Goal: Information Seeking & Learning: Compare options

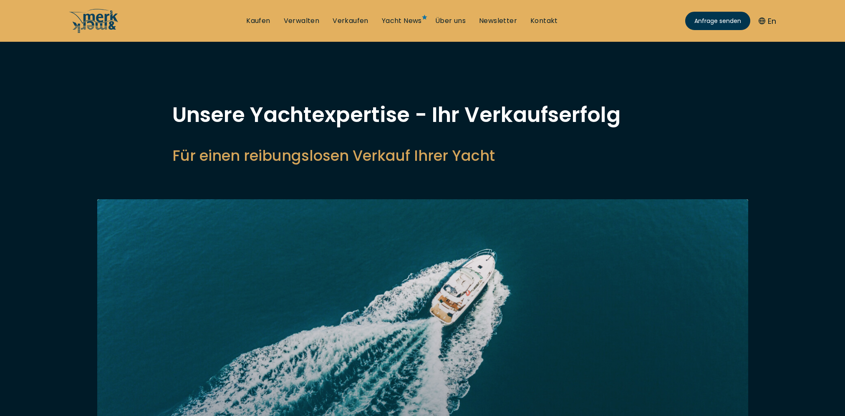
select select "sell"
click at [259, 23] on link "Kaufen" at bounding box center [258, 20] width 24 height 9
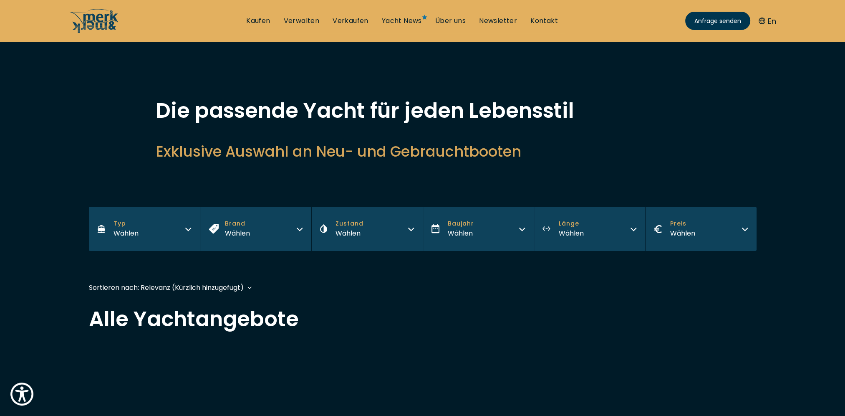
click at [187, 227] on icon "button" at bounding box center [188, 227] width 7 height 7
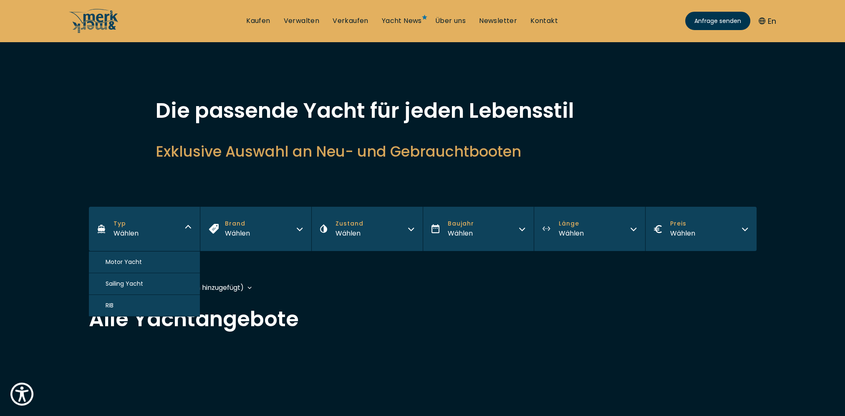
click at [118, 257] on span "Motor Yacht" at bounding box center [124, 261] width 36 height 9
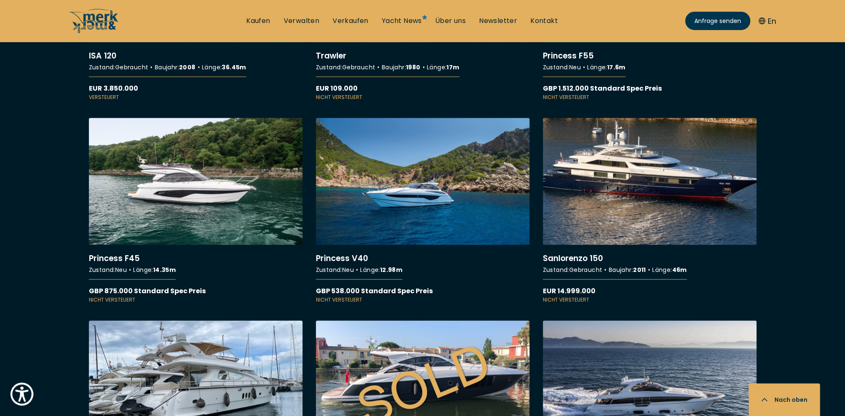
scroll to position [5603, 0]
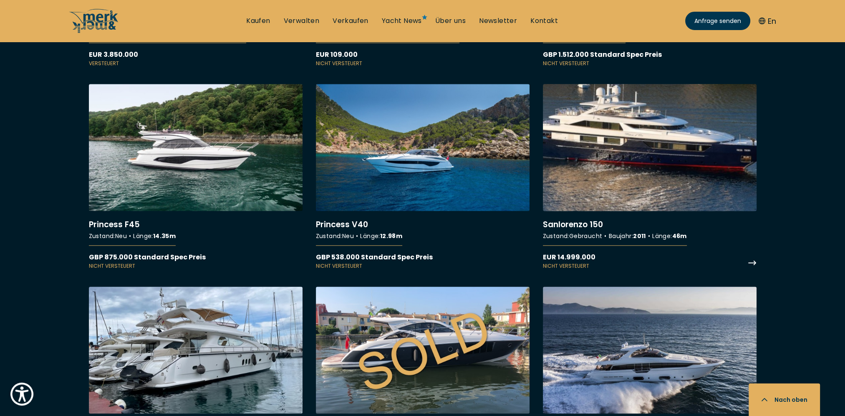
click at [666, 131] on link "More details about Sanlorenzo 150" at bounding box center [650, 177] width 214 height 186
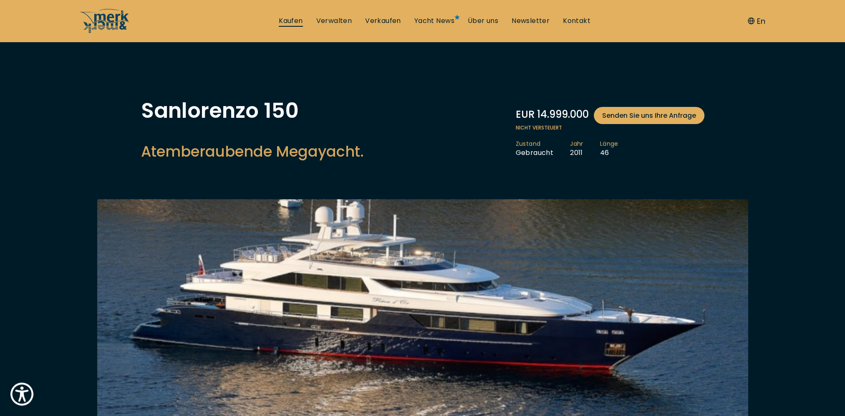
click at [289, 19] on link "Kaufen" at bounding box center [291, 20] width 24 height 9
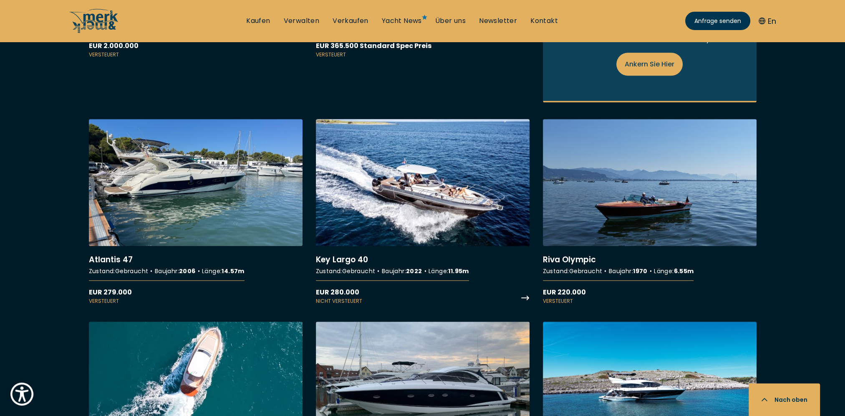
scroll to position [1126, 0]
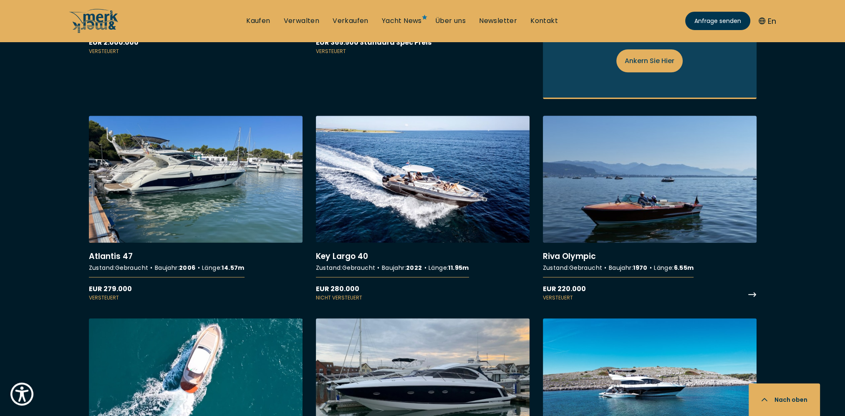
click at [639, 209] on link "More details about Riva Olympic" at bounding box center [650, 209] width 214 height 186
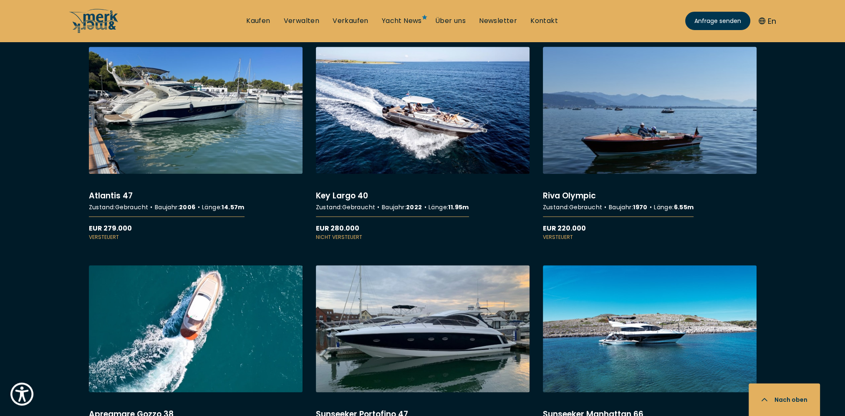
scroll to position [1210, 0]
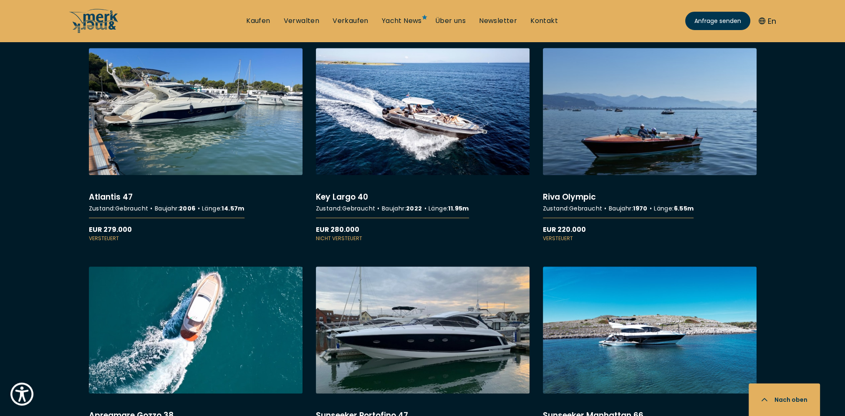
click at [604, 130] on link "More details about Riva Olympic" at bounding box center [650, 145] width 214 height 194
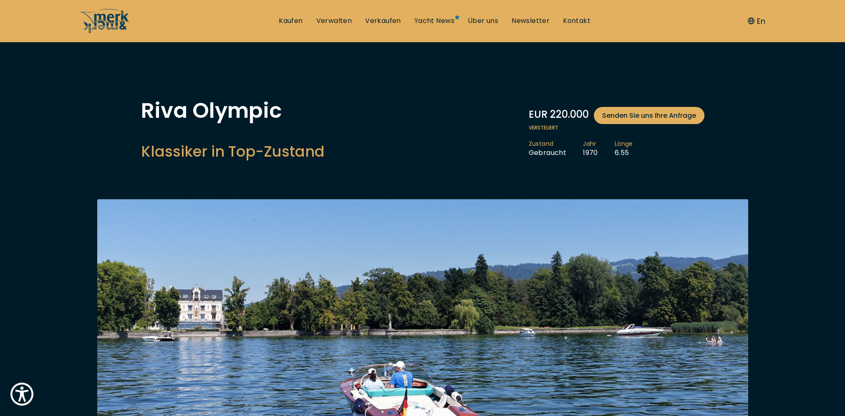
scroll to position [167, 0]
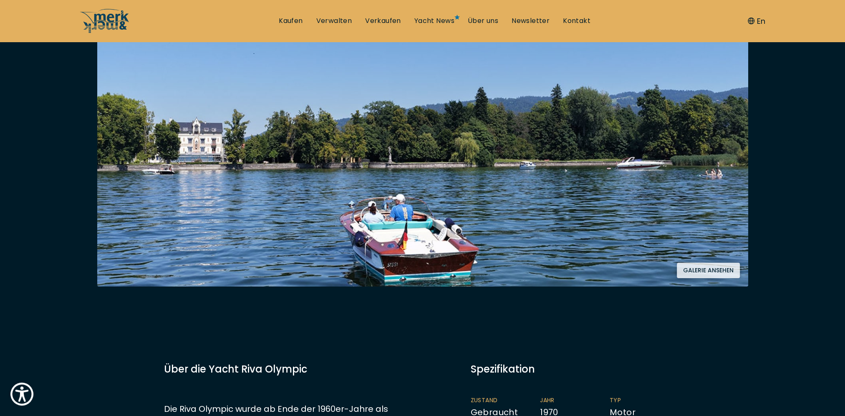
click at [711, 271] on button "Galerie ansehen" at bounding box center [708, 269] width 63 height 15
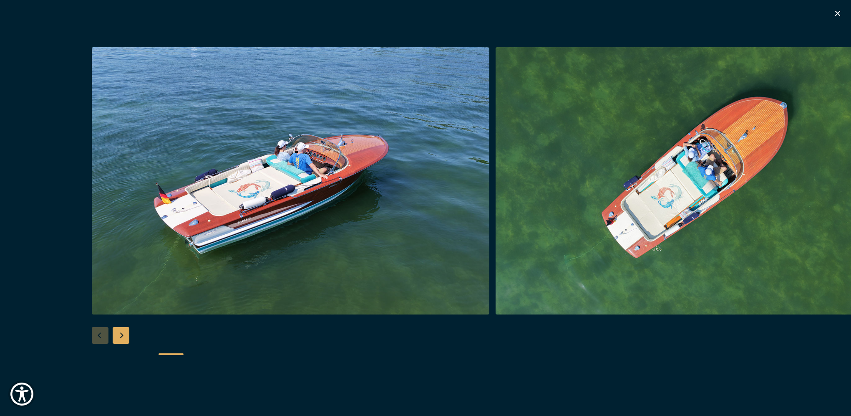
click at [123, 333] on div "Next slide" at bounding box center [121, 335] width 17 height 17
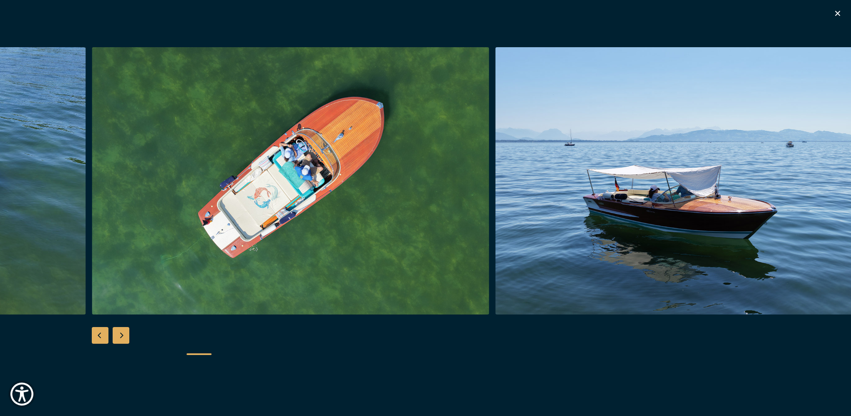
click at [123, 334] on div "Next slide" at bounding box center [121, 335] width 17 height 17
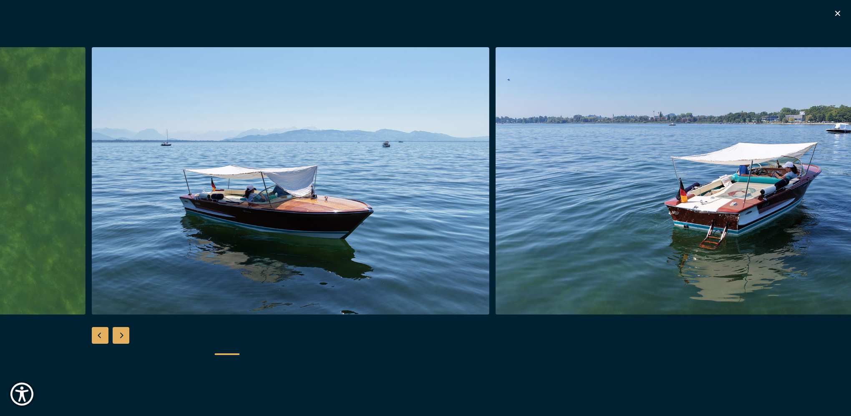
click at [123, 333] on div "Next slide" at bounding box center [121, 335] width 17 height 17
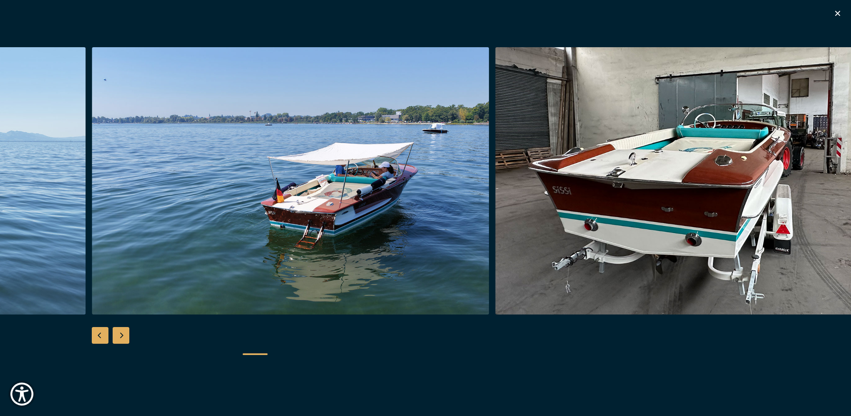
click at [123, 333] on div "Next slide" at bounding box center [121, 335] width 17 height 17
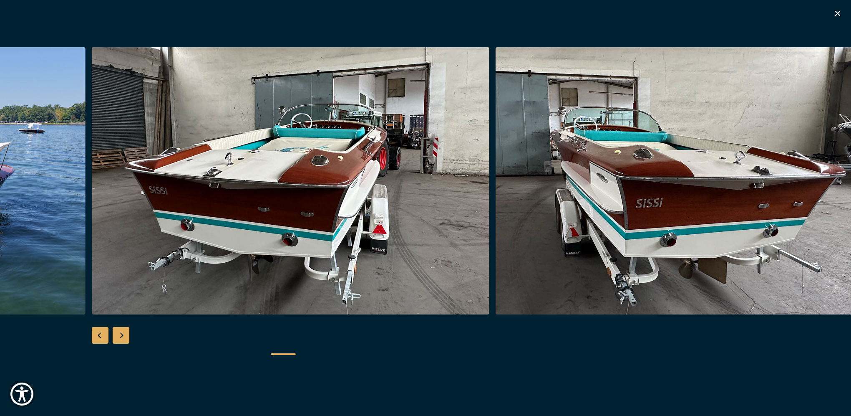
click at [123, 333] on div "Next slide" at bounding box center [121, 335] width 17 height 17
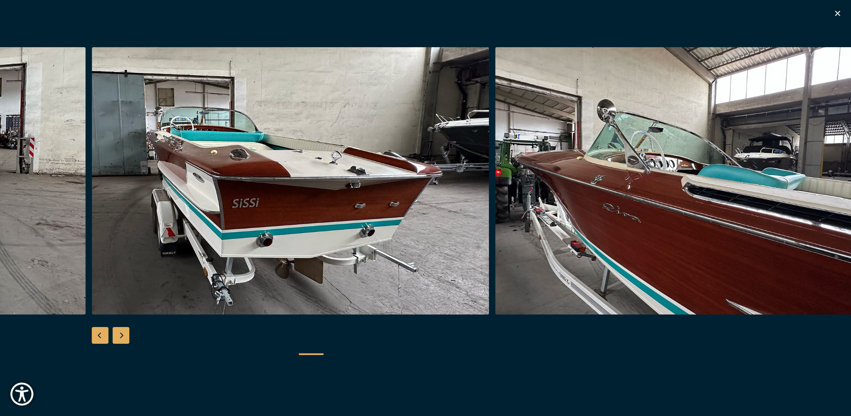
click at [123, 333] on div "Next slide" at bounding box center [121, 335] width 17 height 17
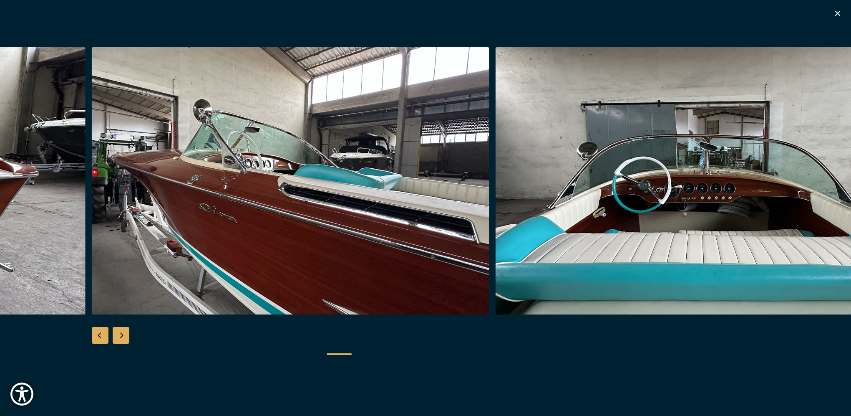
click at [123, 333] on div "Next slide" at bounding box center [121, 335] width 17 height 17
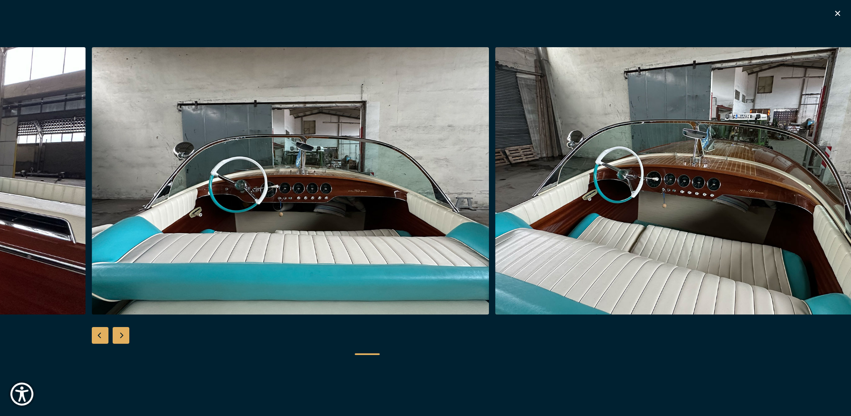
click at [120, 331] on div "Next slide" at bounding box center [121, 335] width 17 height 17
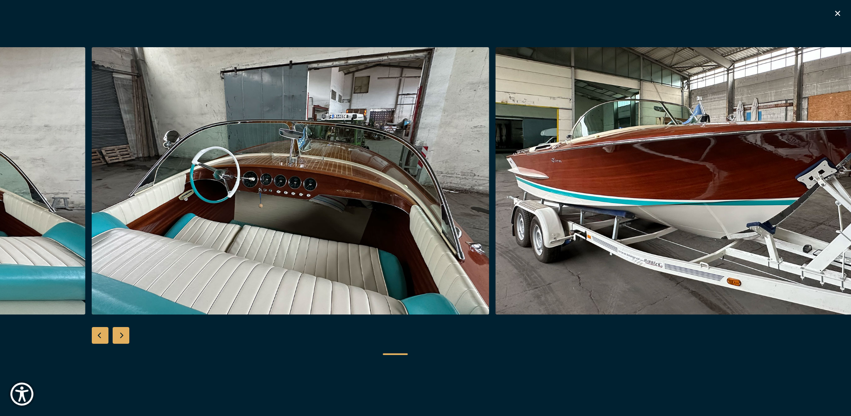
click at [123, 334] on div "Next slide" at bounding box center [121, 335] width 17 height 17
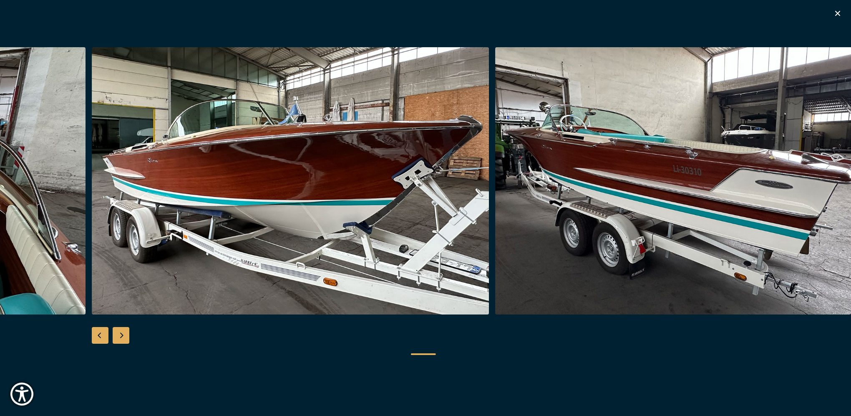
click at [840, 13] on icon "button" at bounding box center [838, 13] width 10 height 10
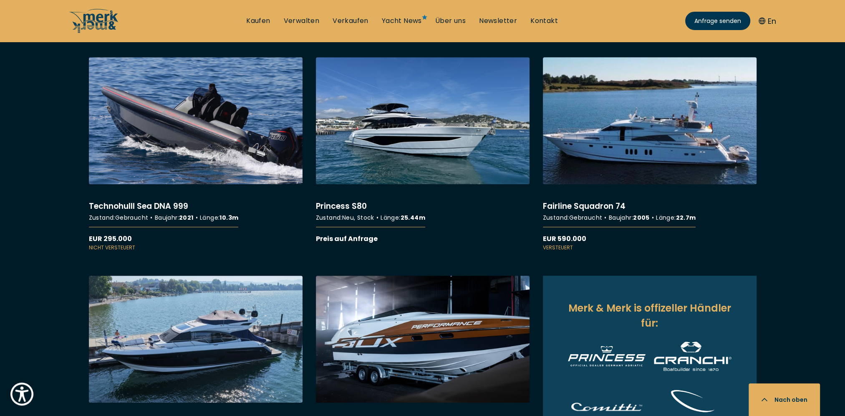
scroll to position [751, 0]
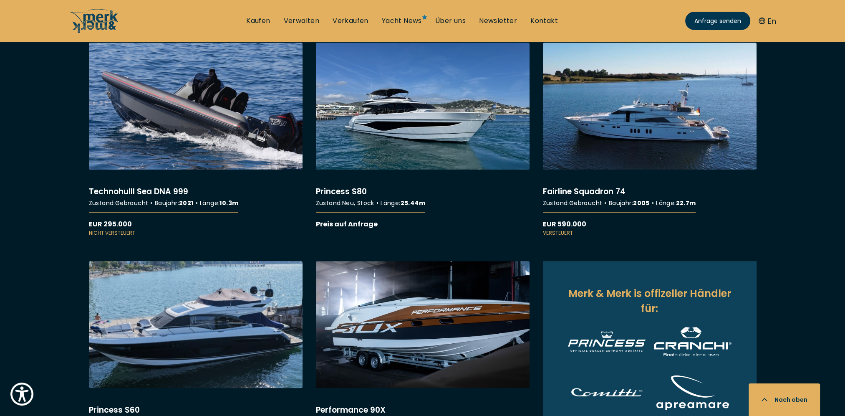
click at [204, 323] on link "More details about Princess S60" at bounding box center [196, 358] width 214 height 194
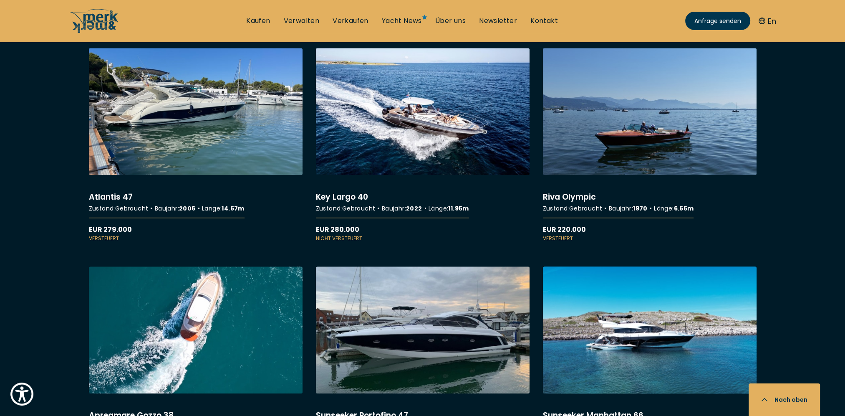
scroll to position [1252, 0]
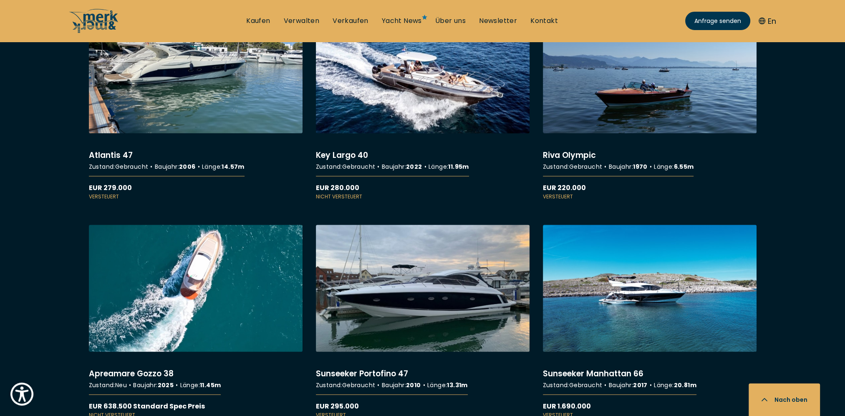
click at [442, 90] on link "More details about Key Largo 40" at bounding box center [423, 103] width 214 height 194
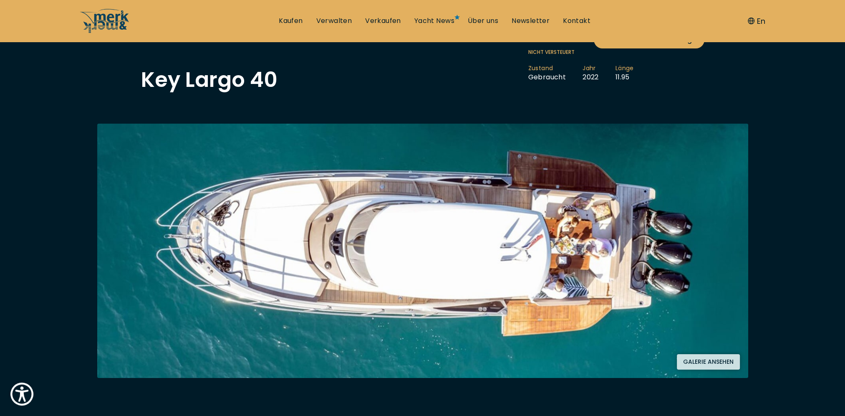
scroll to position [83, 0]
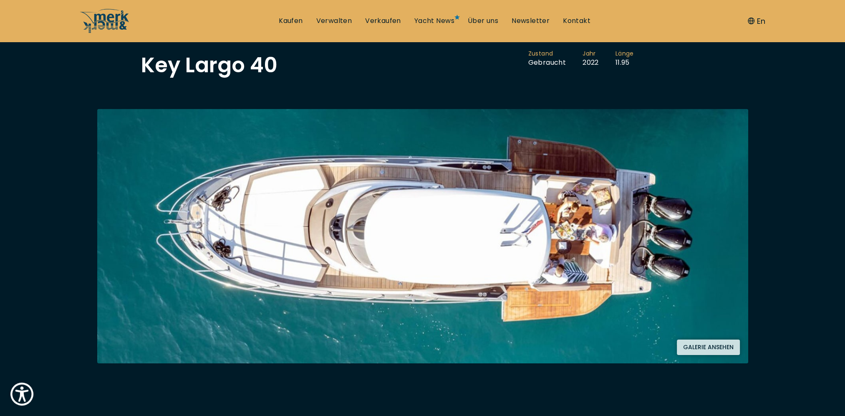
click at [706, 345] on button "Galerie ansehen" at bounding box center [708, 346] width 63 height 15
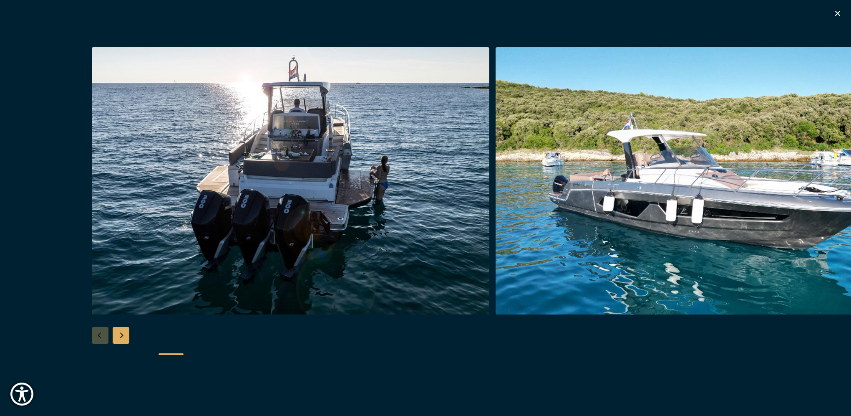
click at [120, 336] on div "Next slide" at bounding box center [121, 335] width 17 height 17
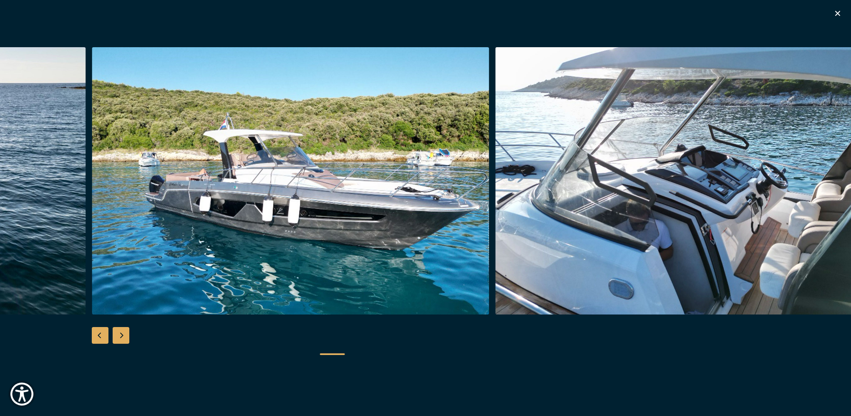
click at [121, 331] on div "Next slide" at bounding box center [121, 335] width 17 height 17
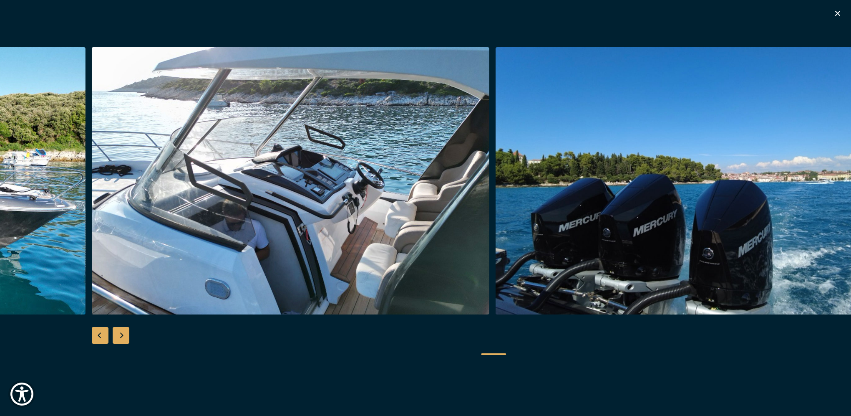
click at [122, 334] on div "Next slide" at bounding box center [121, 335] width 17 height 17
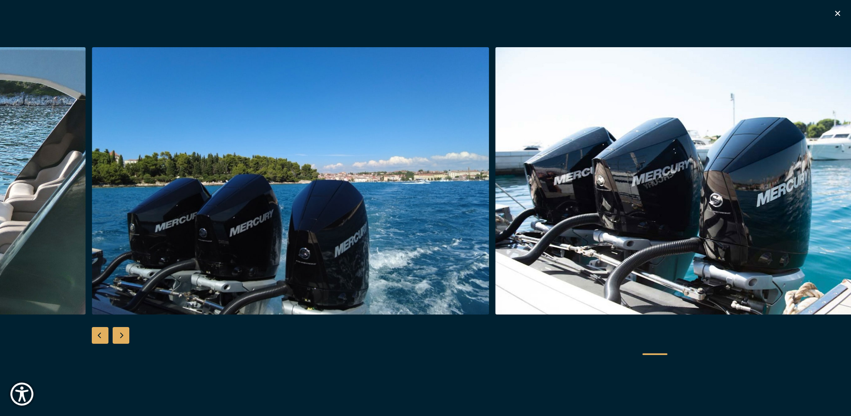
click at [123, 334] on div "Next slide" at bounding box center [121, 335] width 17 height 17
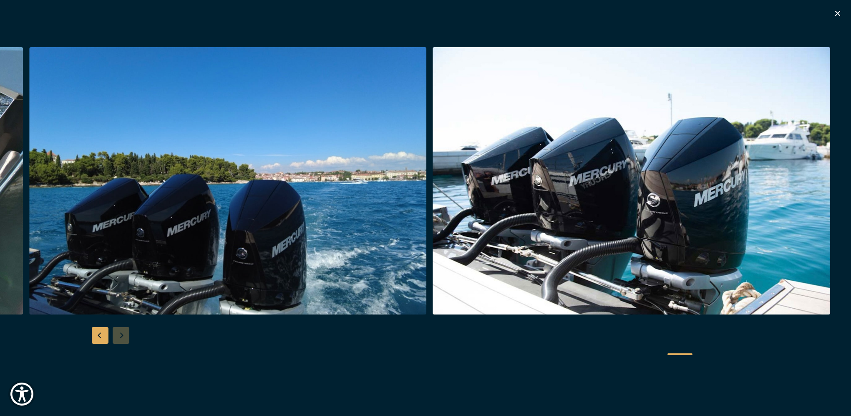
click at [123, 334] on div at bounding box center [425, 207] width 851 height 321
drag, startPoint x: 841, startPoint y: 12, endPoint x: 836, endPoint y: 14, distance: 5.4
click at [839, 11] on icon "button" at bounding box center [838, 13] width 10 height 10
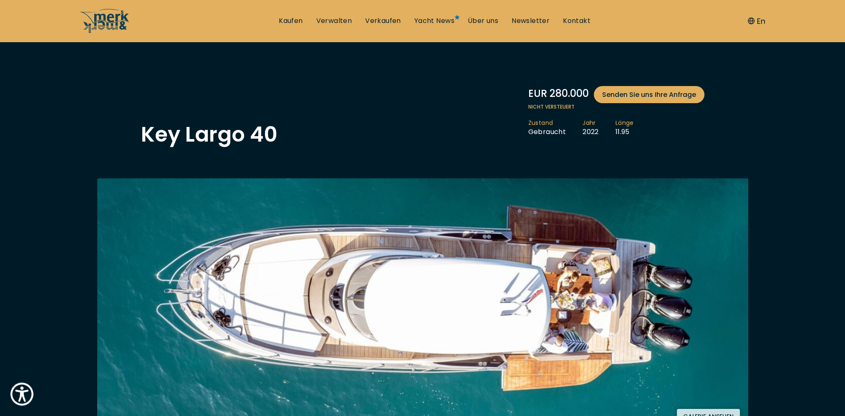
scroll to position [0, 0]
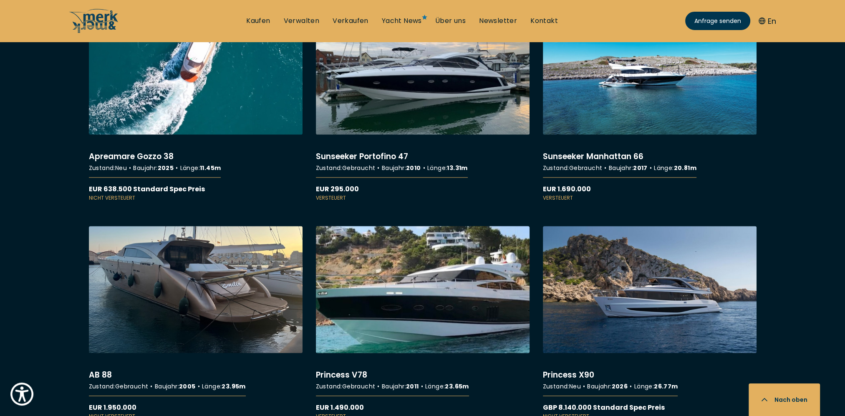
scroll to position [1502, 0]
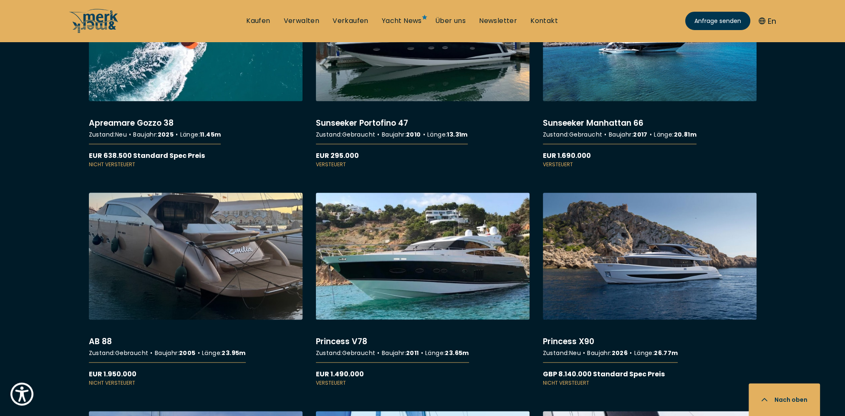
click at [252, 250] on link "More details about AB 88" at bounding box center [196, 289] width 214 height 194
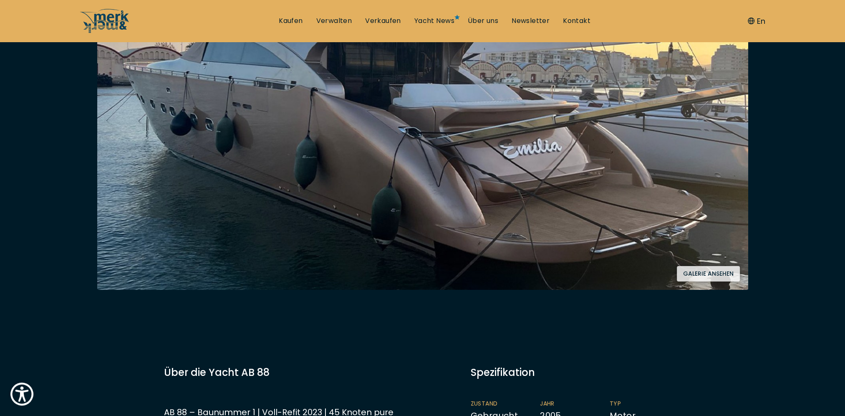
scroll to position [167, 0]
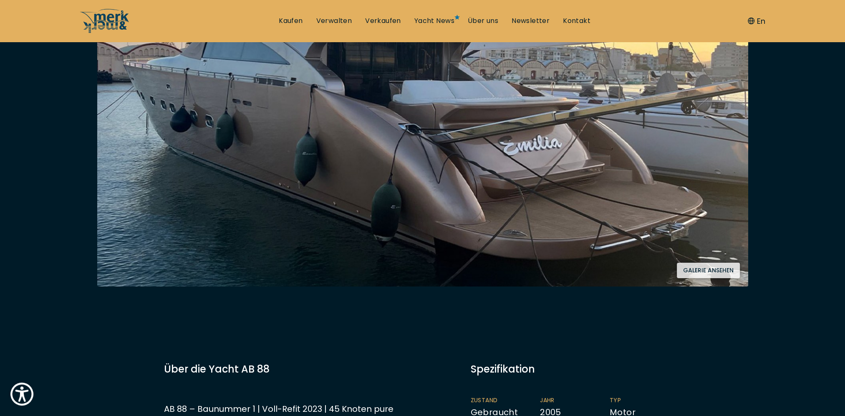
click at [711, 270] on button "Galerie ansehen" at bounding box center [708, 269] width 63 height 15
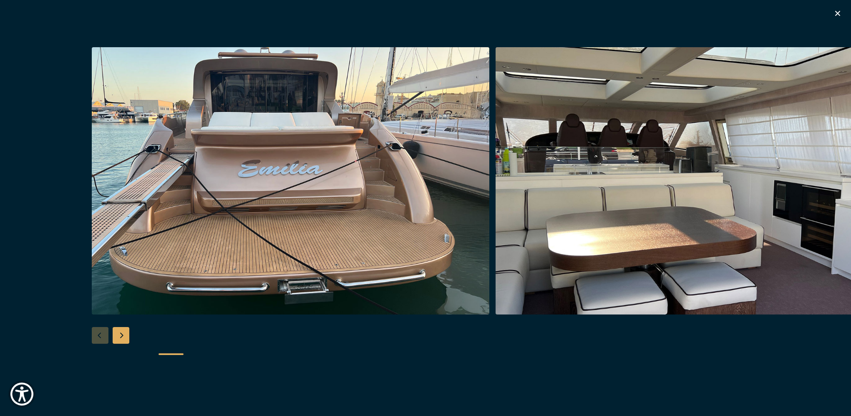
click at [120, 334] on div "Next slide" at bounding box center [121, 335] width 17 height 17
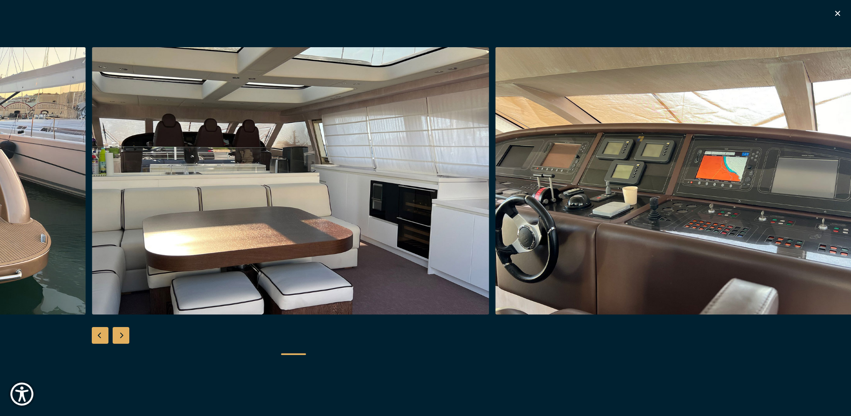
click at [122, 334] on div "Next slide" at bounding box center [121, 335] width 17 height 17
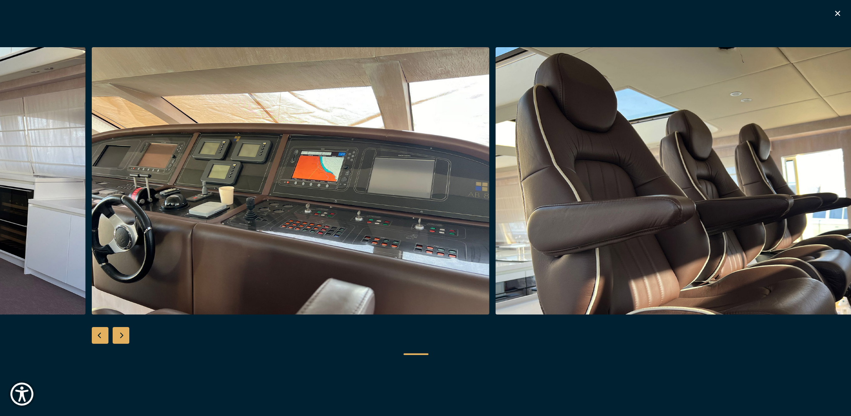
click at [122, 334] on div "Next slide" at bounding box center [121, 335] width 17 height 17
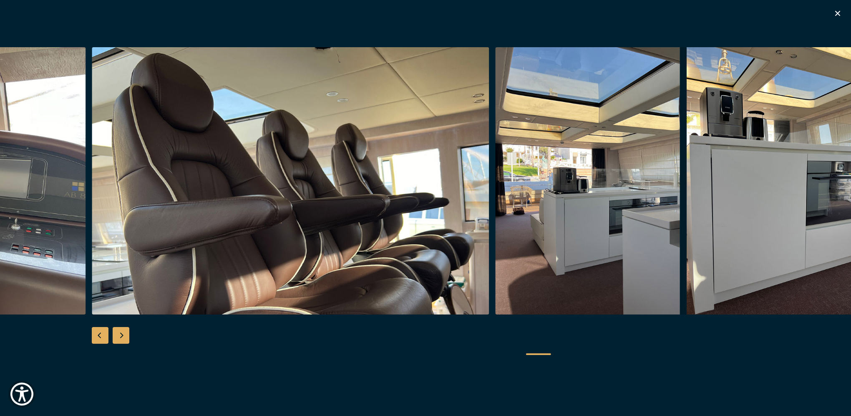
click at [122, 334] on div "Next slide" at bounding box center [121, 335] width 17 height 17
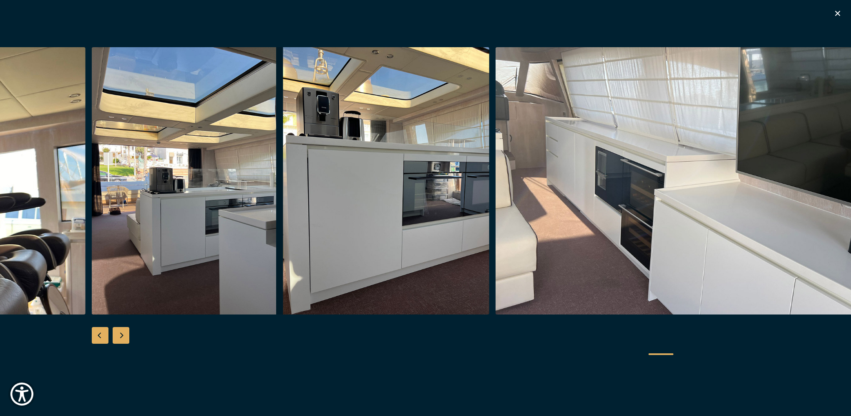
click at [122, 334] on div "Next slide" at bounding box center [121, 335] width 17 height 17
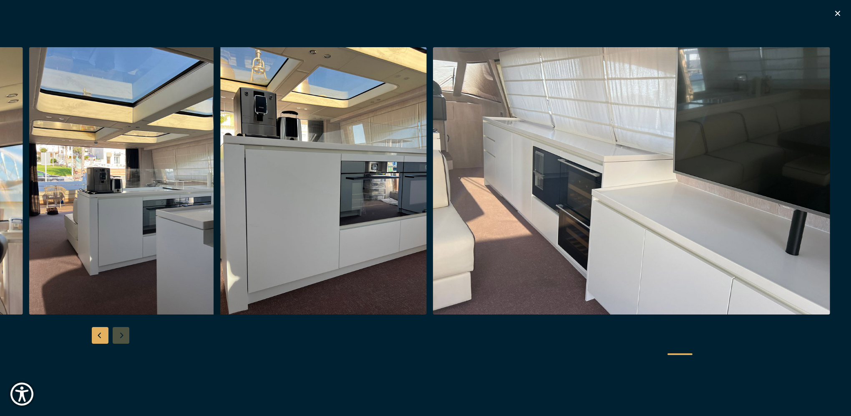
click at [122, 334] on div at bounding box center [425, 207] width 851 height 321
click at [102, 335] on div "Previous slide" at bounding box center [100, 335] width 17 height 17
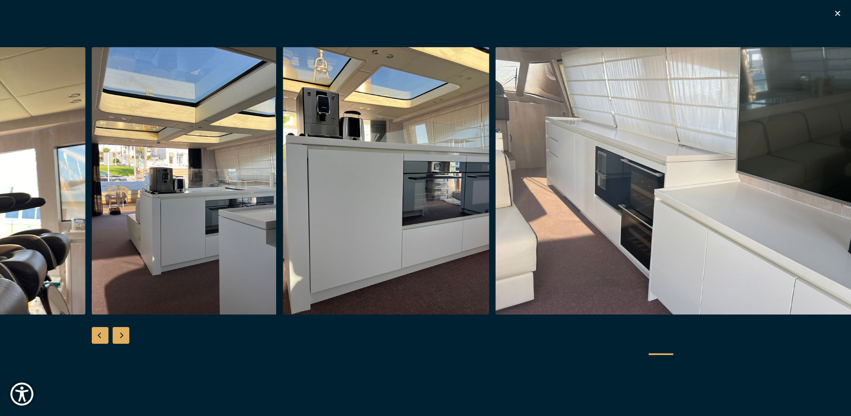
click at [102, 334] on div "Previous slide" at bounding box center [100, 335] width 17 height 17
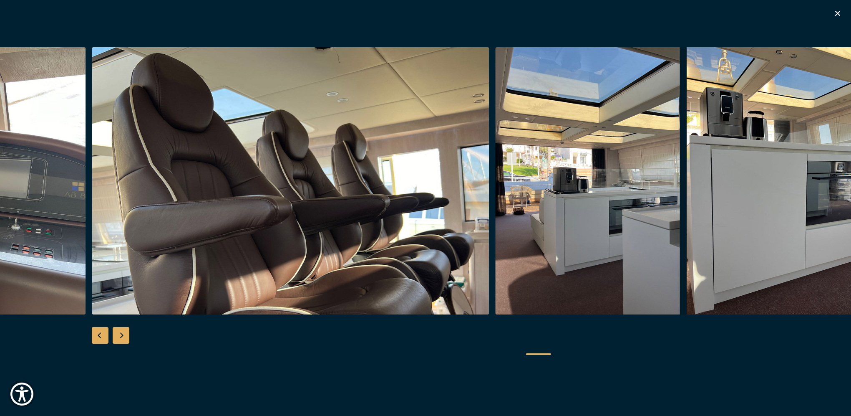
click at [102, 334] on div "Previous slide" at bounding box center [100, 335] width 17 height 17
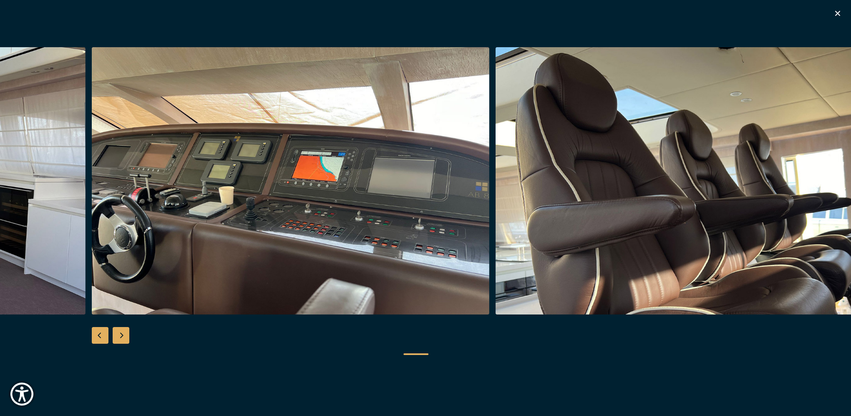
click at [102, 334] on div "Previous slide" at bounding box center [100, 335] width 17 height 17
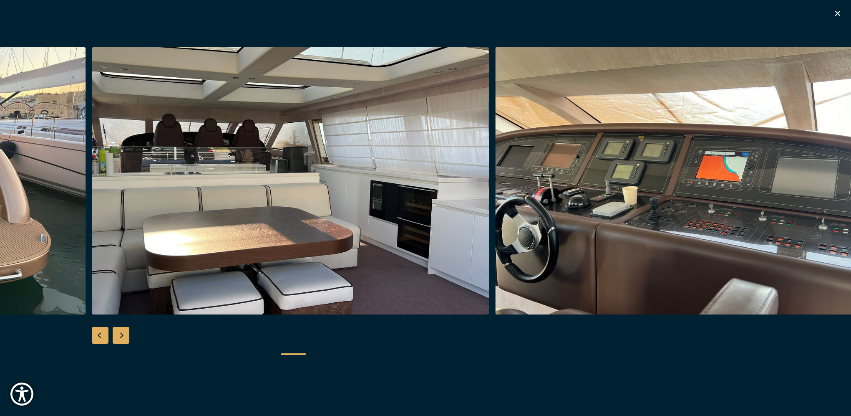
click at [102, 334] on div "Previous slide" at bounding box center [100, 335] width 17 height 17
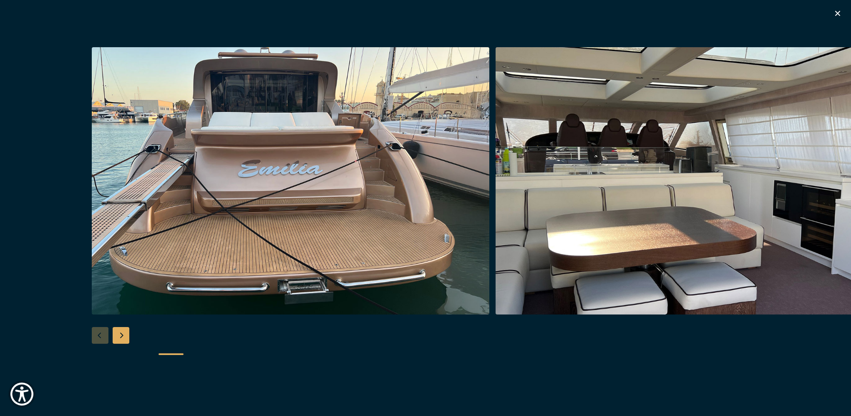
click at [102, 334] on div at bounding box center [425, 207] width 851 height 321
drag, startPoint x: 841, startPoint y: 8, endPoint x: 829, endPoint y: 12, distance: 12.1
click at [841, 9] on icon "button" at bounding box center [838, 13] width 10 height 10
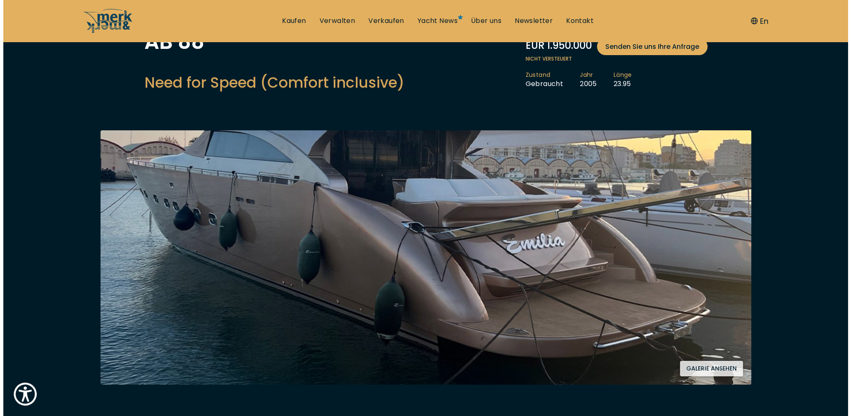
scroll to position [125, 0]
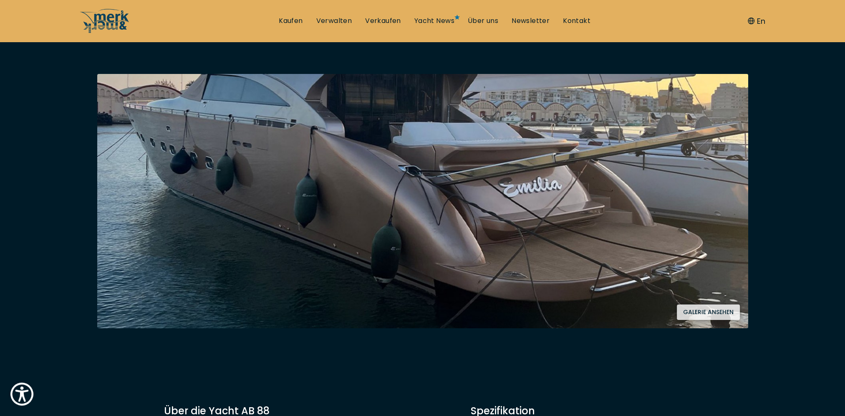
click at [705, 311] on button "Galerie ansehen" at bounding box center [708, 311] width 63 height 15
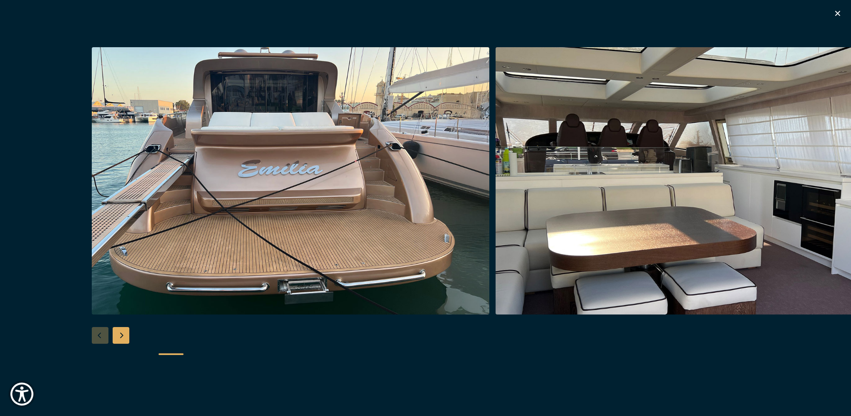
click at [123, 333] on div "Next slide" at bounding box center [121, 335] width 17 height 17
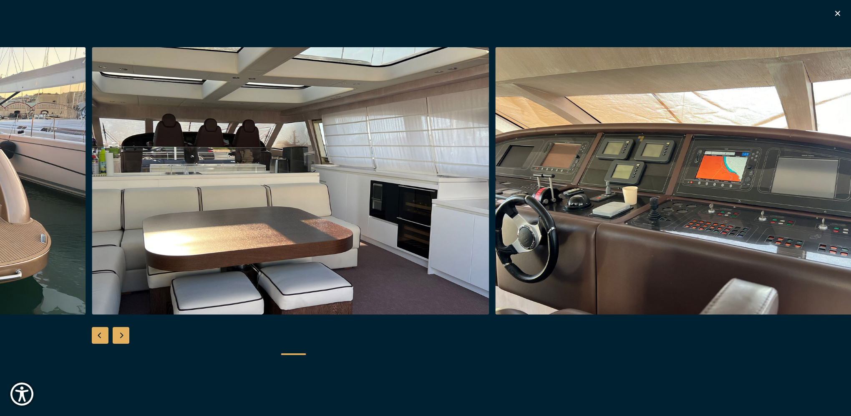
click at [123, 335] on div "Next slide" at bounding box center [121, 335] width 17 height 17
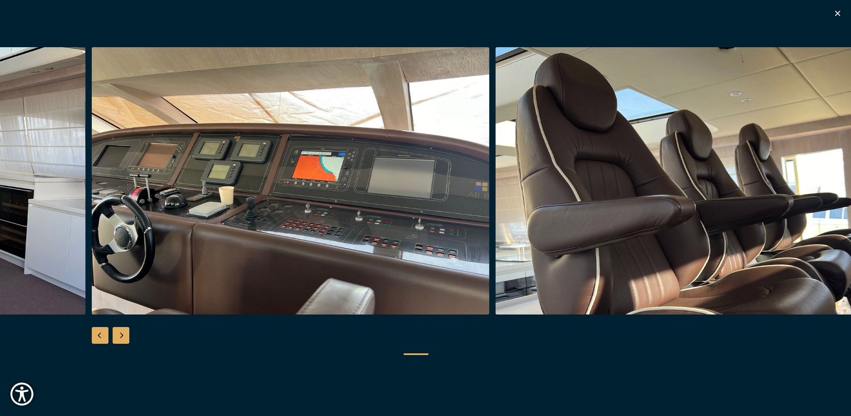
click at [124, 332] on div "Next slide" at bounding box center [121, 335] width 17 height 17
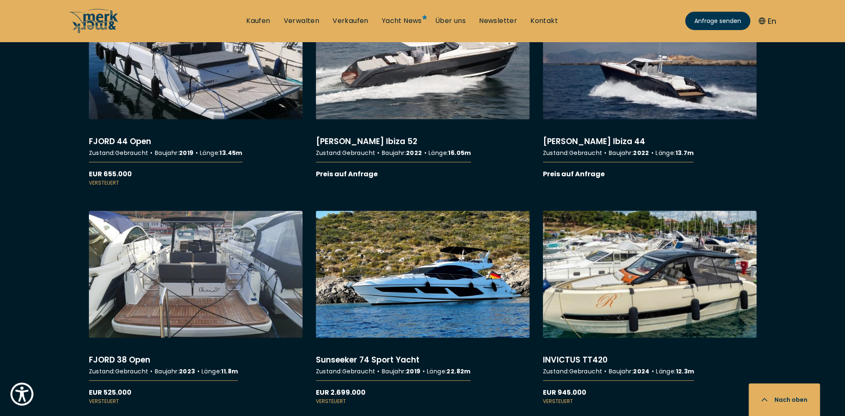
scroll to position [2587, 0]
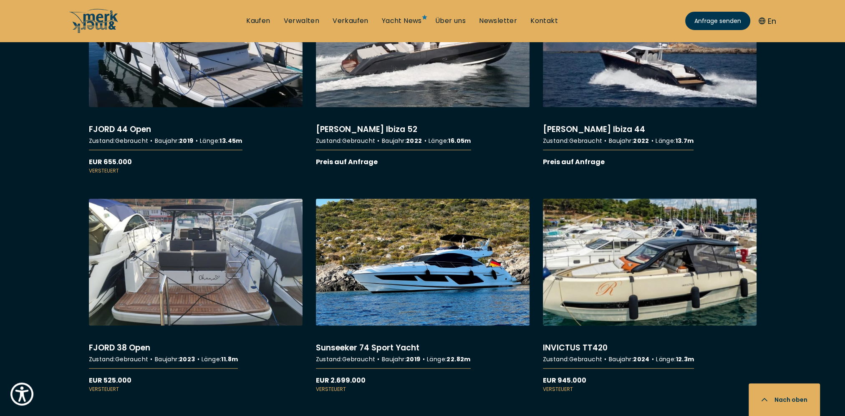
click at [643, 266] on link "More details about INVICTUS TT420" at bounding box center [650, 296] width 214 height 194
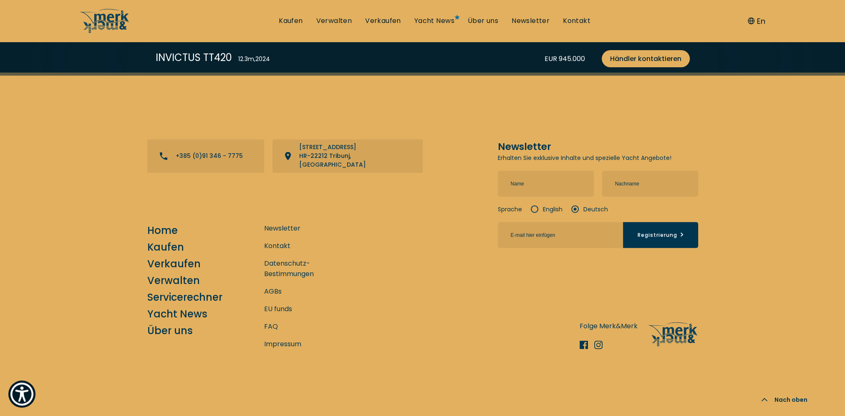
scroll to position [2836, 0]
